Goal: Navigation & Orientation: Find specific page/section

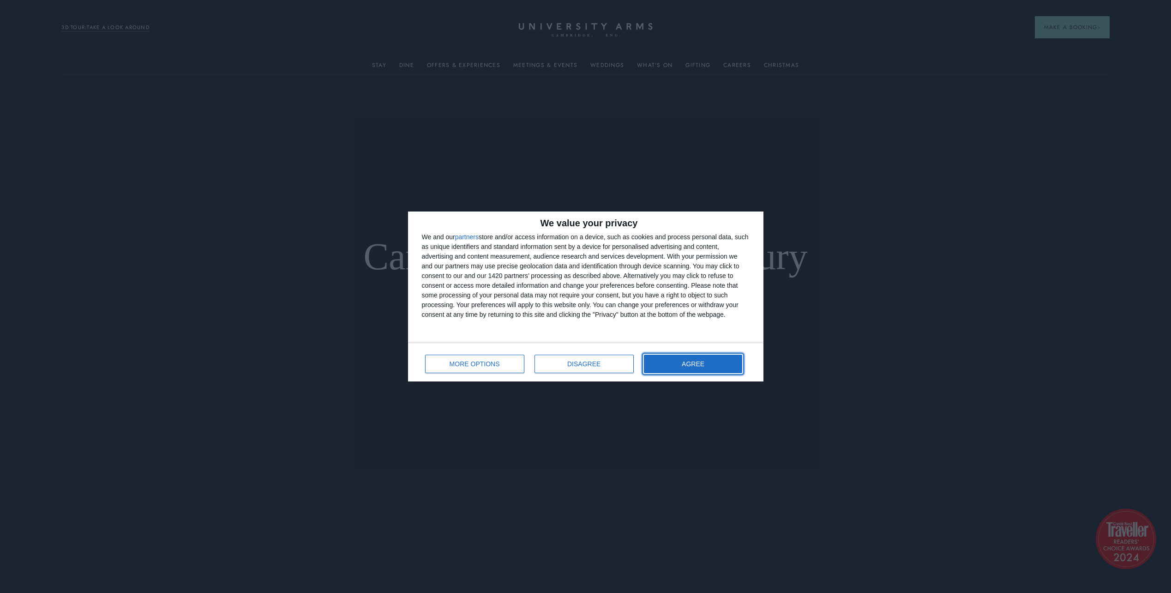
click at [719, 362] on button "AGREE" at bounding box center [693, 364] width 99 height 18
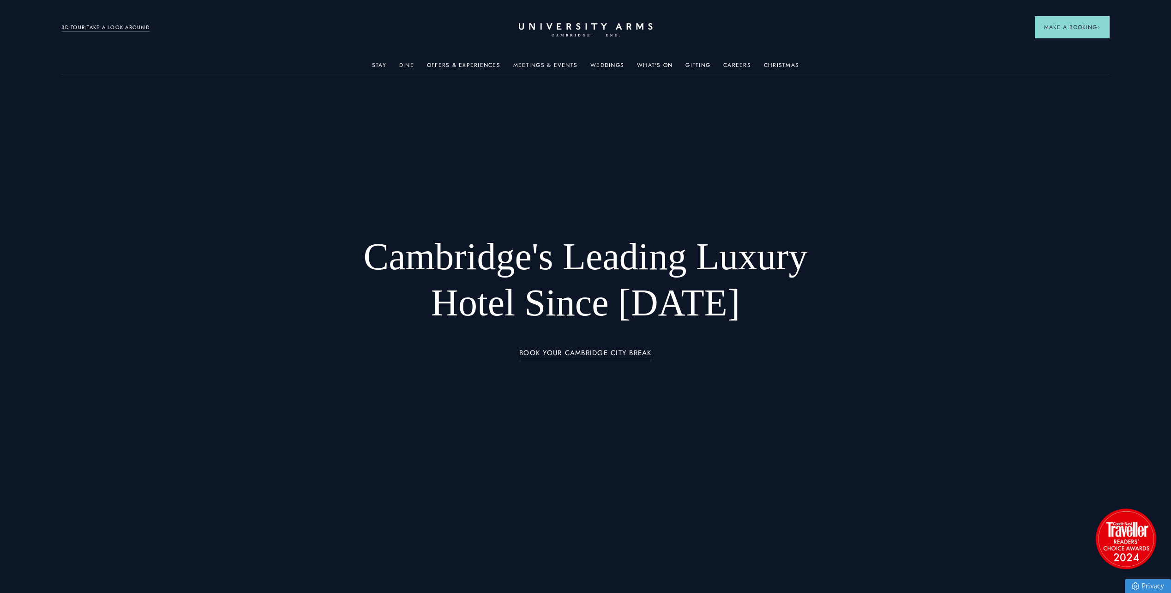
click at [666, 68] on link "What's On" at bounding box center [655, 68] width 36 height 12
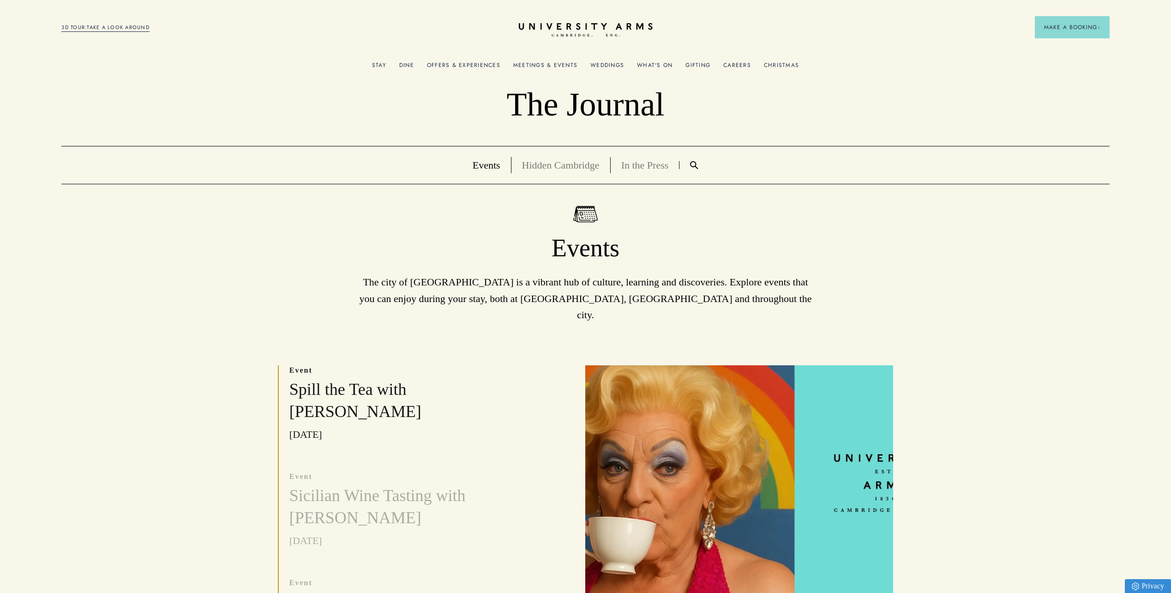
click at [342, 379] on h3 "Spill the Tea with [PERSON_NAME]" at bounding box center [394, 401] width 211 height 44
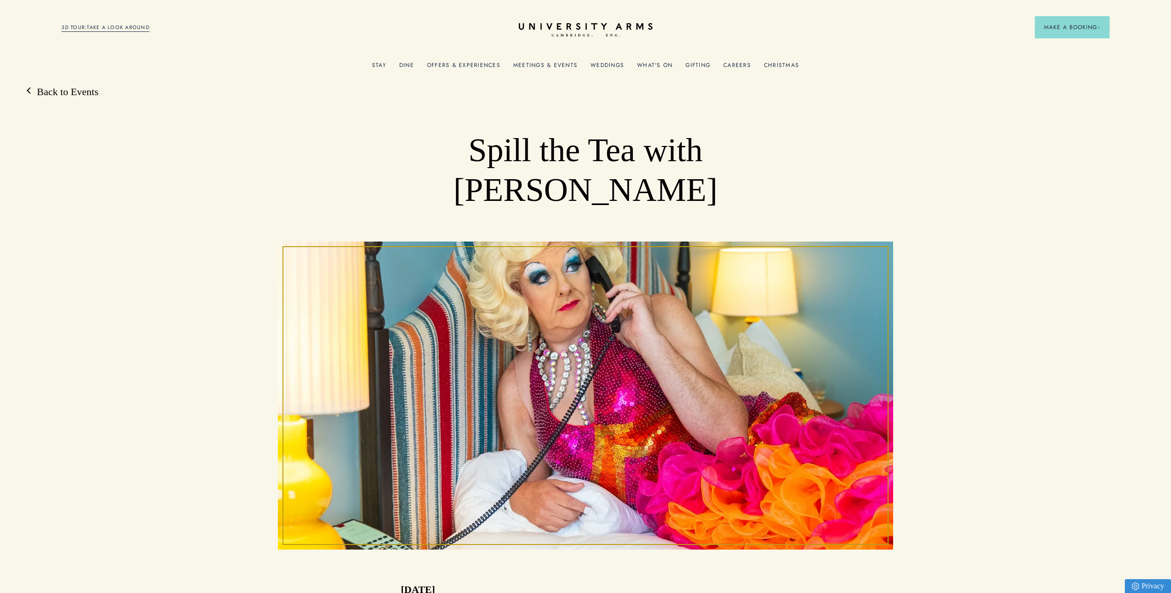
click at [377, 66] on link "Stay" at bounding box center [379, 68] width 14 height 12
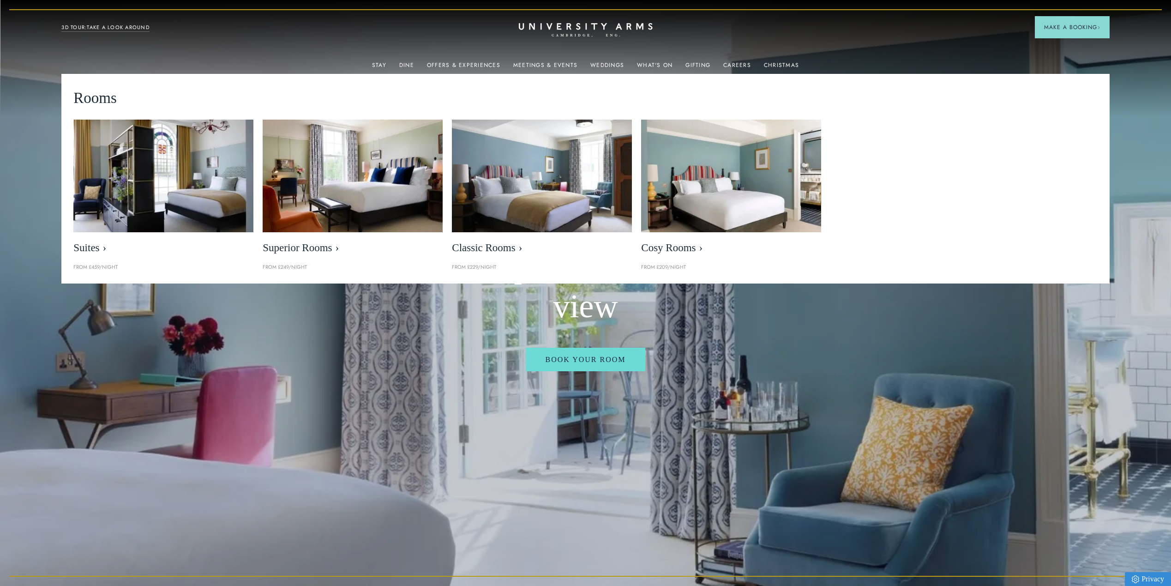
click at [379, 63] on link "Stay" at bounding box center [379, 68] width 14 height 12
click at [446, 65] on link "Offers & Experiences" at bounding box center [463, 68] width 73 height 12
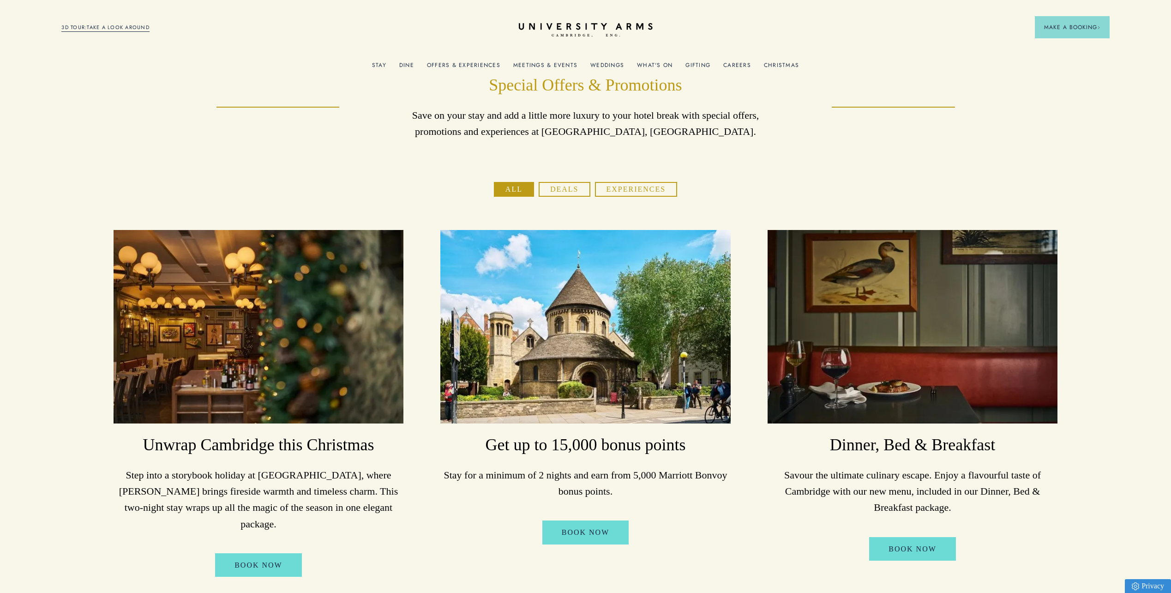
click at [533, 66] on link "Meetings & Events" at bounding box center [545, 68] width 64 height 12
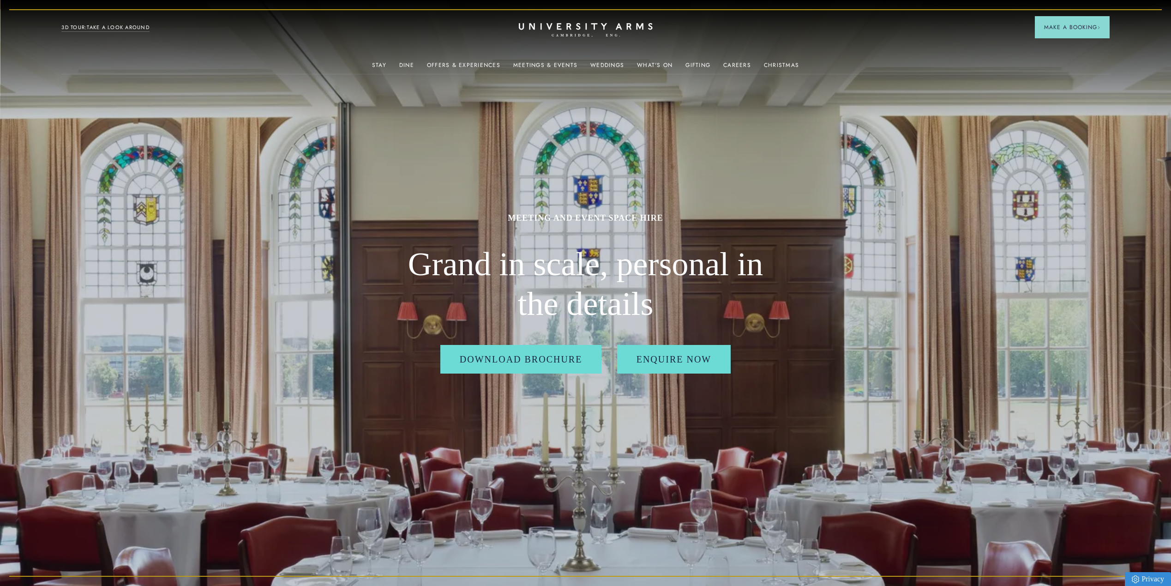
click at [647, 62] on link "What's On" at bounding box center [655, 68] width 36 height 12
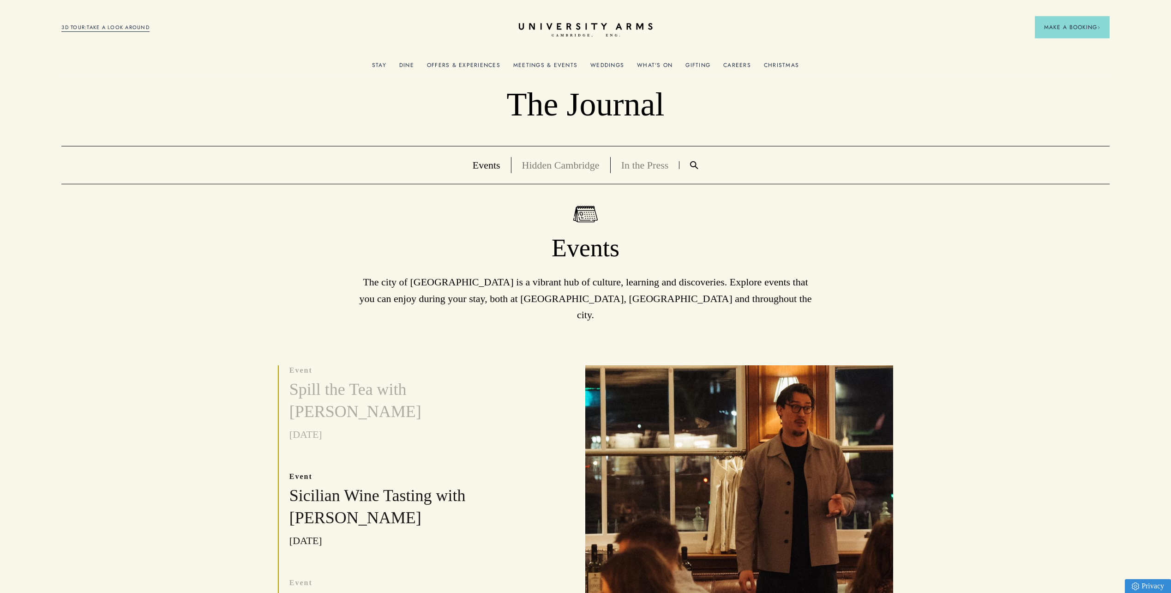
click at [386, 64] on link "Stay" at bounding box center [379, 68] width 14 height 12
